Goal: Find specific page/section: Find specific page/section

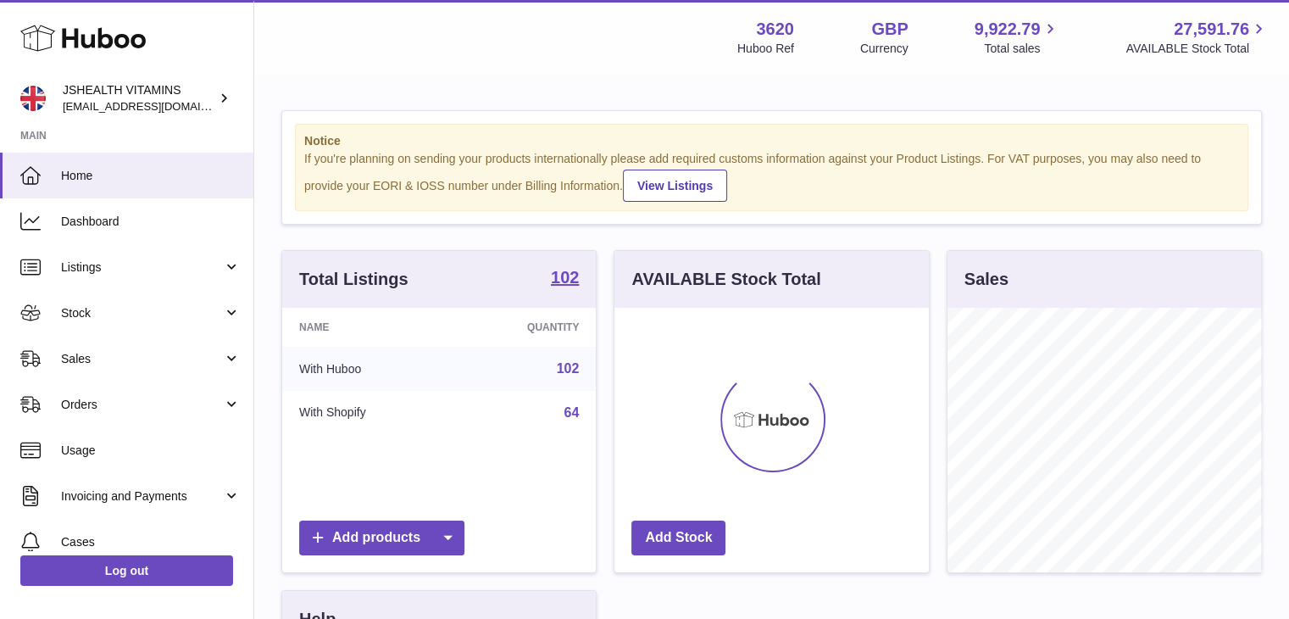
scroll to position [265, 315]
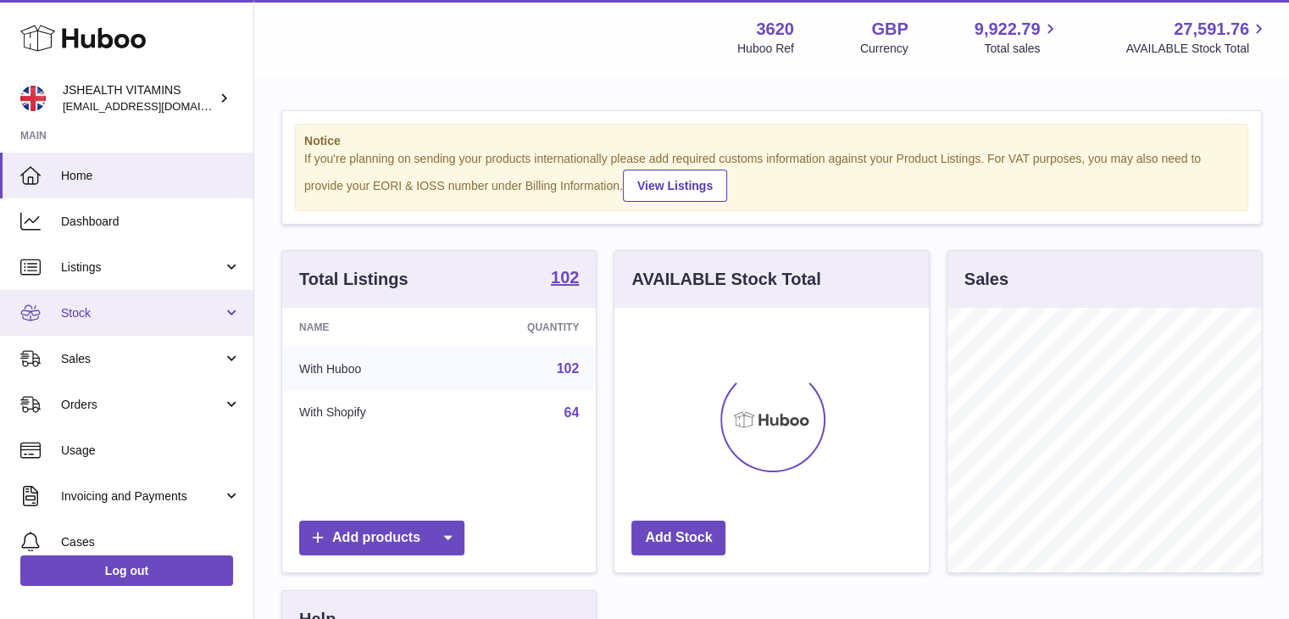
click at [122, 305] on span "Stock" at bounding box center [142, 313] width 162 height 16
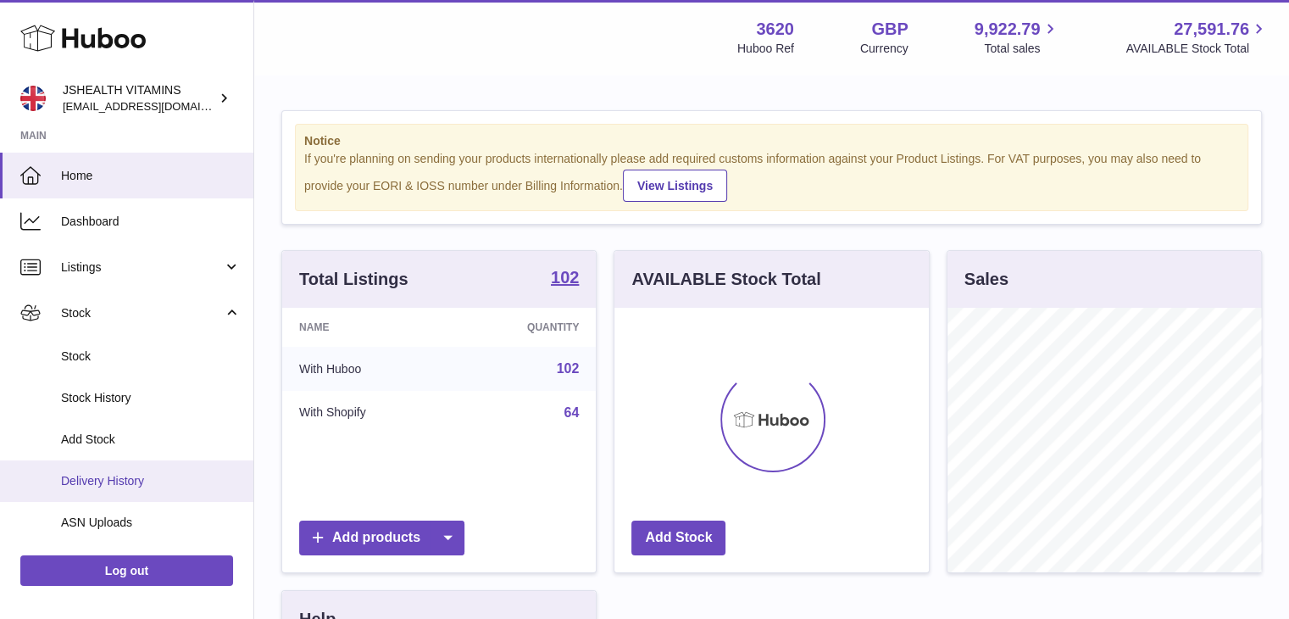
click at [175, 471] on link "Delivery History" at bounding box center [126, 481] width 253 height 42
